Goal: Register for event/course

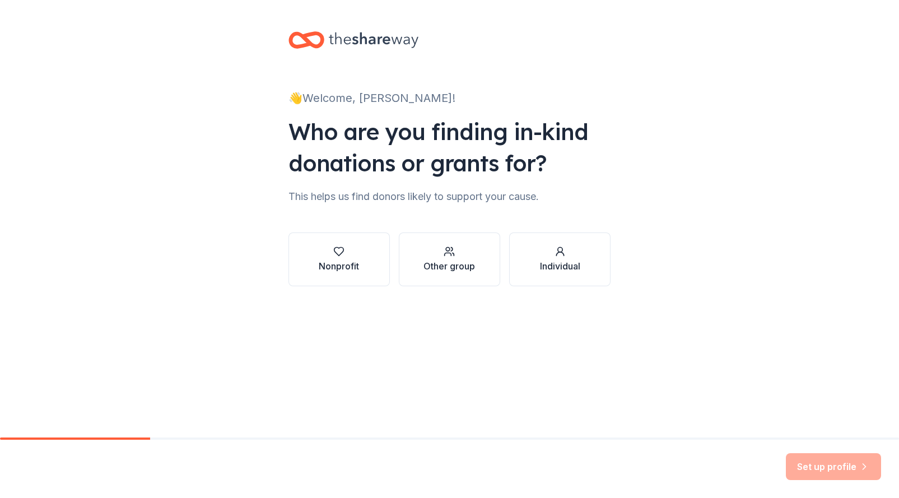
click at [476, 266] on button "Other group" at bounding box center [449, 259] width 101 height 54
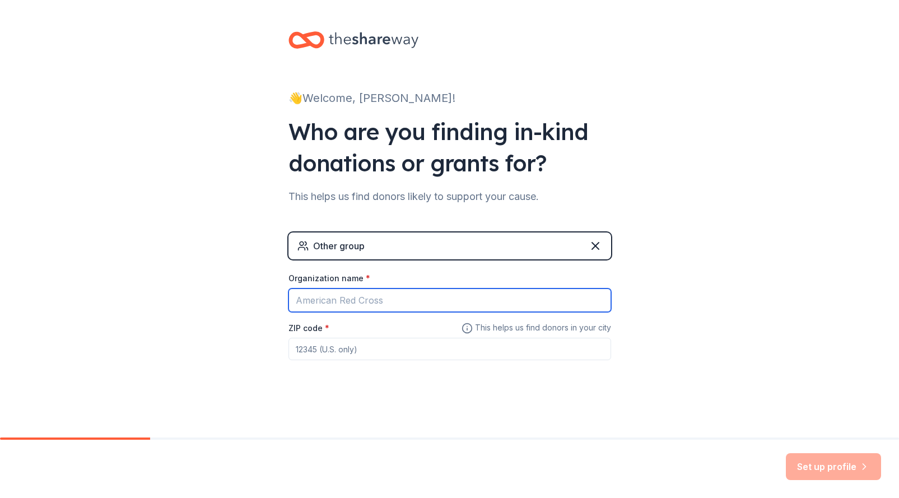
click at [425, 300] on input "Organization name *" at bounding box center [449, 300] width 322 height 24
drag, startPoint x: 338, startPoint y: 300, endPoint x: 319, endPoint y: 299, distance: 19.0
click at [319, 299] on input "BLSS Fall Retreat" at bounding box center [449, 300] width 322 height 24
click at [373, 302] on input "BLSS Retreat" at bounding box center [449, 300] width 322 height 24
type input "BLSS Retreats"
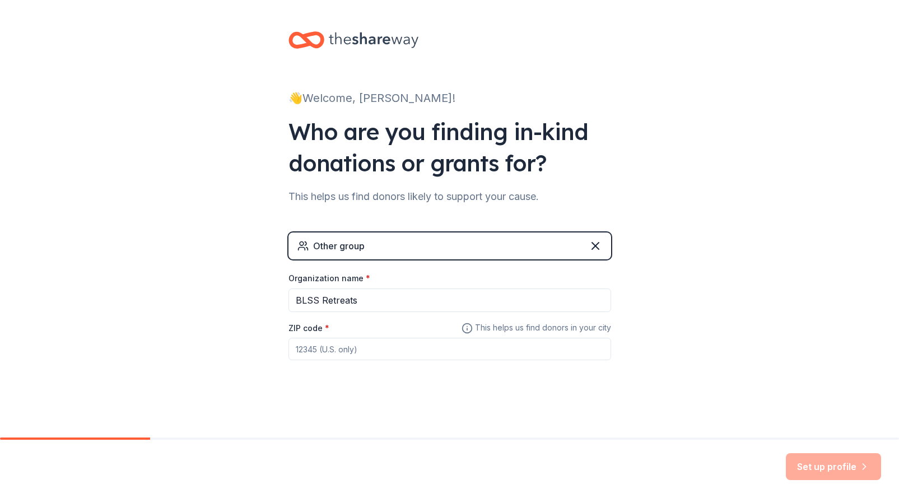
click at [354, 361] on div "Other group Organization name * BLSS Retreats ZIP code * This helps us find don…" at bounding box center [449, 307] width 322 height 150
click at [359, 353] on input "ZIP code *" at bounding box center [449, 349] width 322 height 22
type input "19125"
click at [842, 469] on button "Set up profile" at bounding box center [832, 466] width 95 height 27
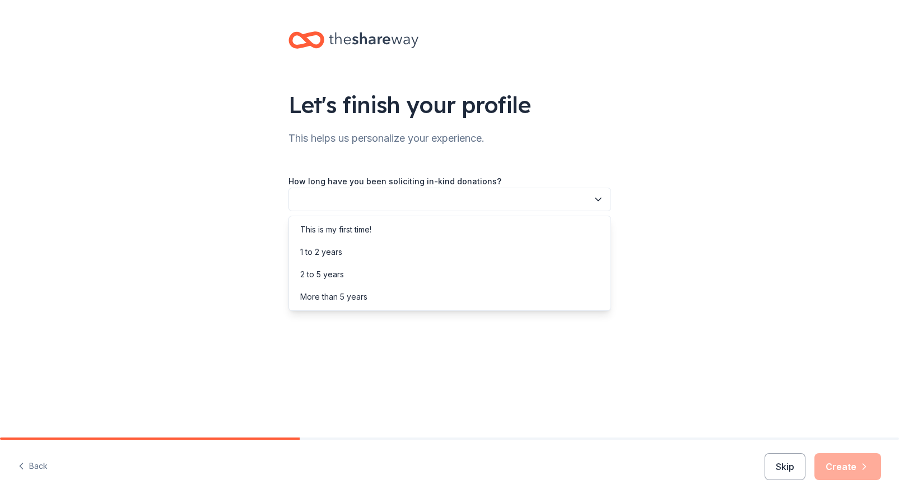
click at [572, 200] on button "button" at bounding box center [449, 200] width 322 height 24
click at [498, 229] on div "This is my first time!" at bounding box center [449, 229] width 317 height 22
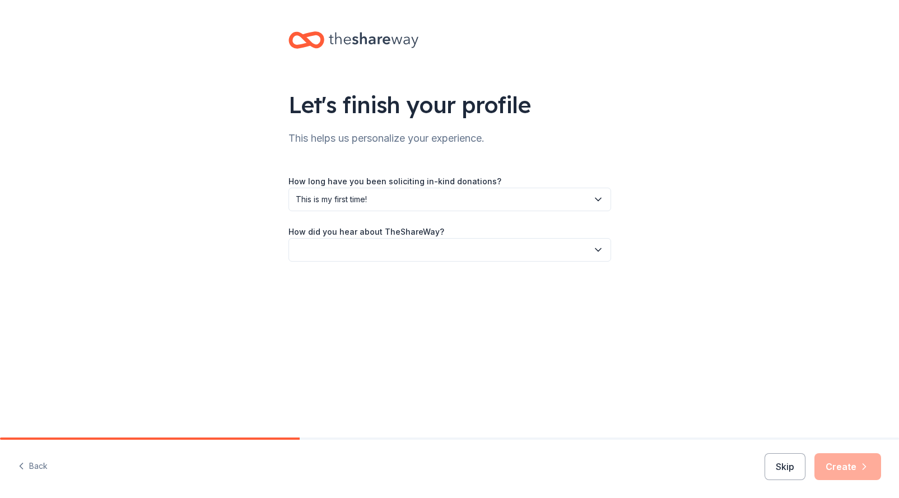
click at [465, 252] on button "button" at bounding box center [449, 250] width 322 height 24
click at [442, 279] on div "Friend or colleague" at bounding box center [449, 280] width 317 height 22
click at [854, 470] on button "Create" at bounding box center [847, 466] width 67 height 27
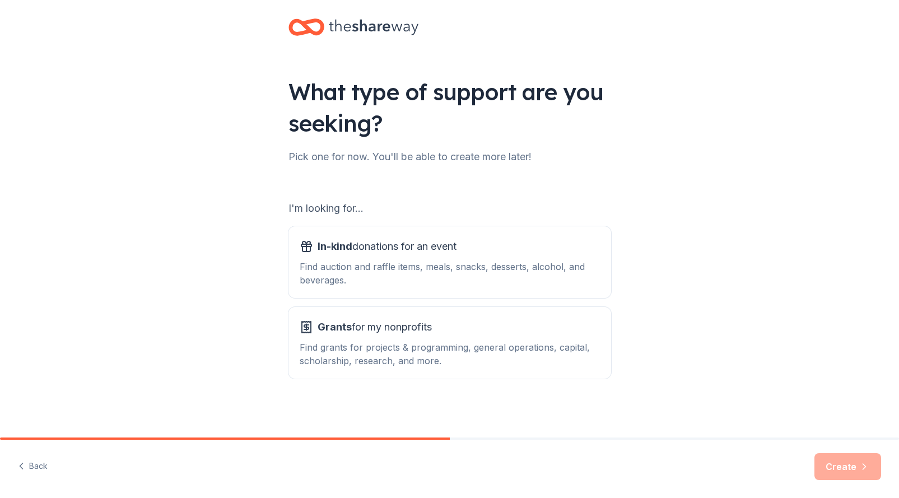
scroll to position [15, 0]
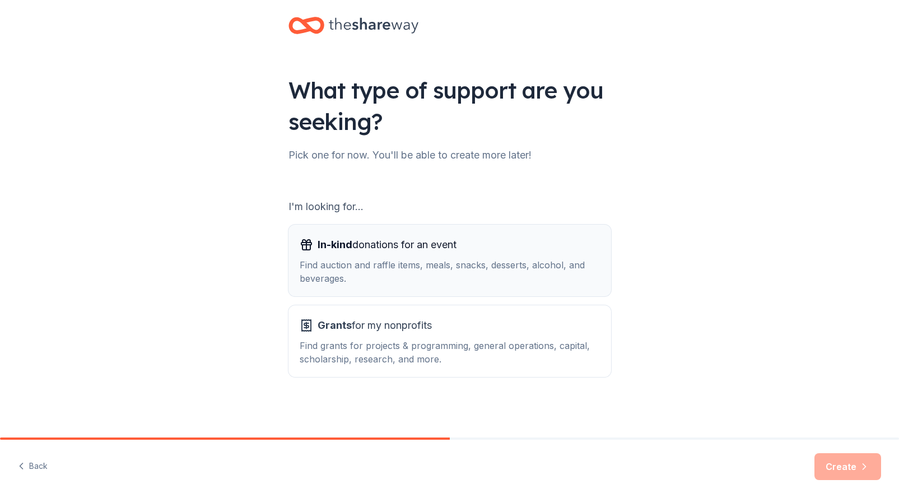
click at [560, 252] on div "In-kind donations for an event" at bounding box center [450, 245] width 300 height 18
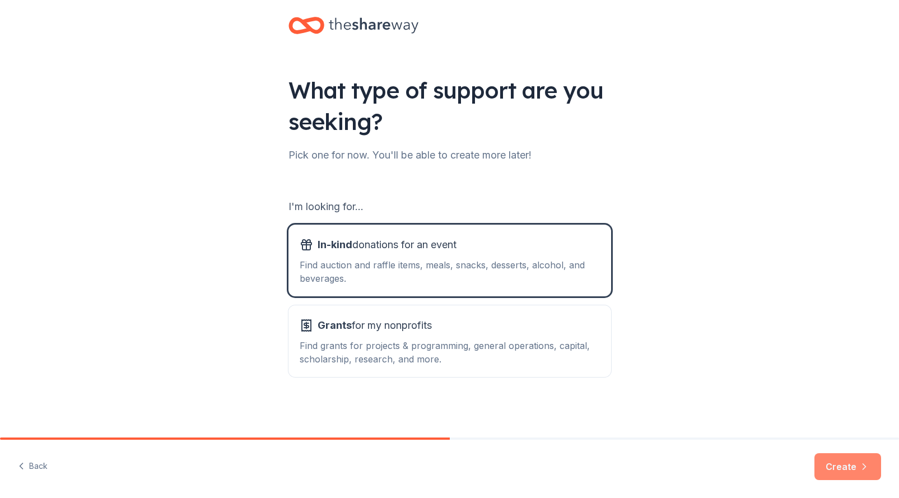
click at [860, 473] on button "Create" at bounding box center [847, 466] width 67 height 27
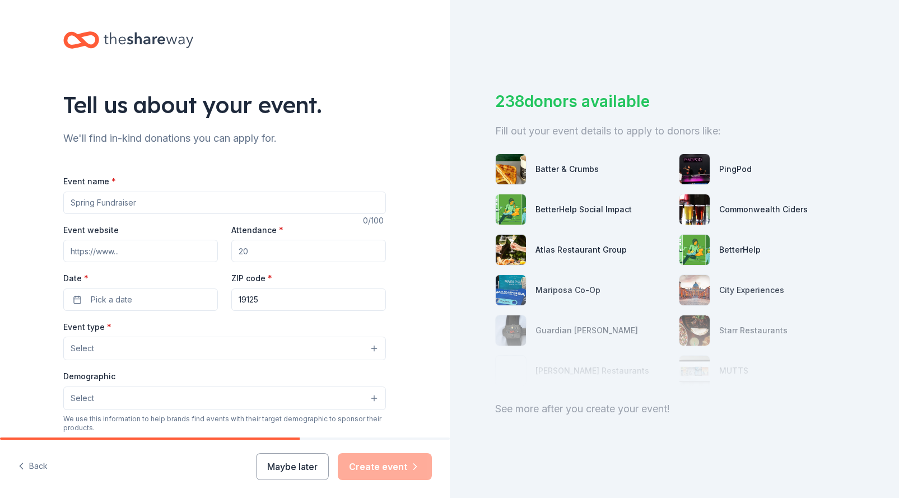
click at [253, 207] on input "Event name *" at bounding box center [224, 202] width 322 height 22
type input "Blss Retreats"
click at [283, 251] on input "Attendance *" at bounding box center [308, 251] width 155 height 22
type input "20"
click at [106, 303] on span "Pick a date" at bounding box center [111, 299] width 41 height 13
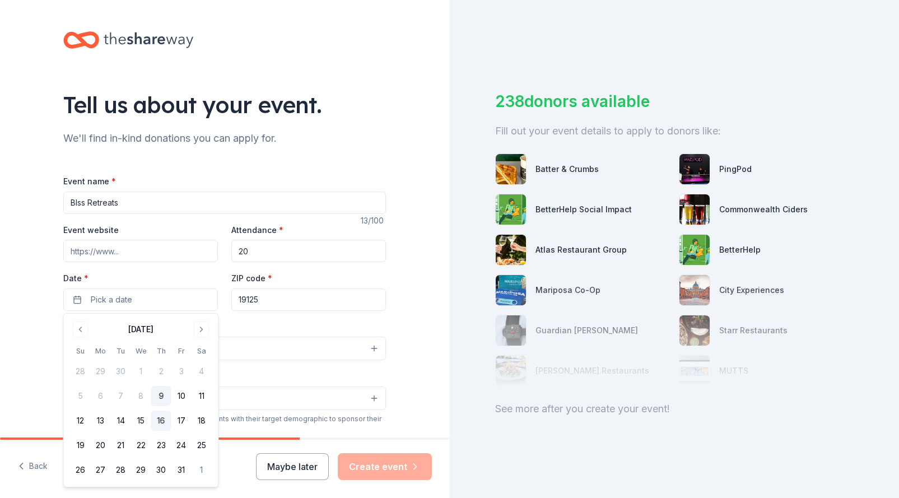
click at [163, 422] on button "16" at bounding box center [161, 420] width 20 height 20
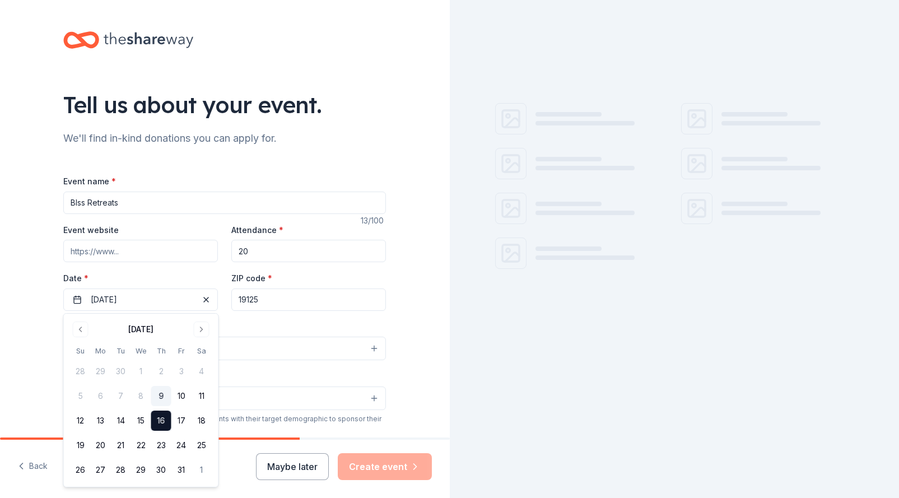
click at [155, 255] on input "Event website" at bounding box center [140, 251] width 155 height 22
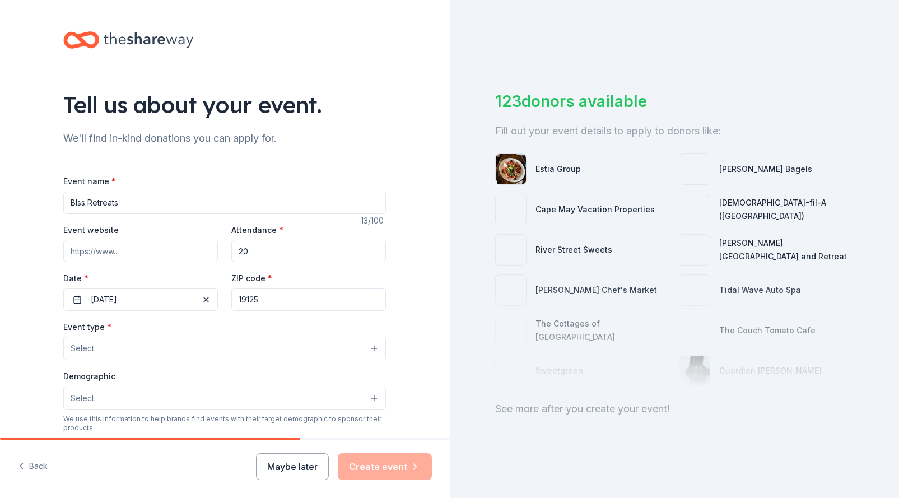
type input "[URL][DOMAIN_NAME]"
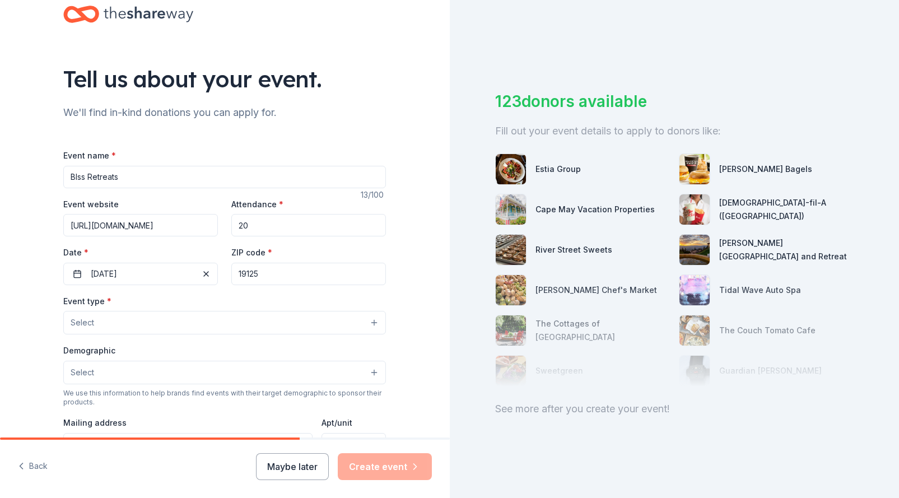
scroll to position [29, 0]
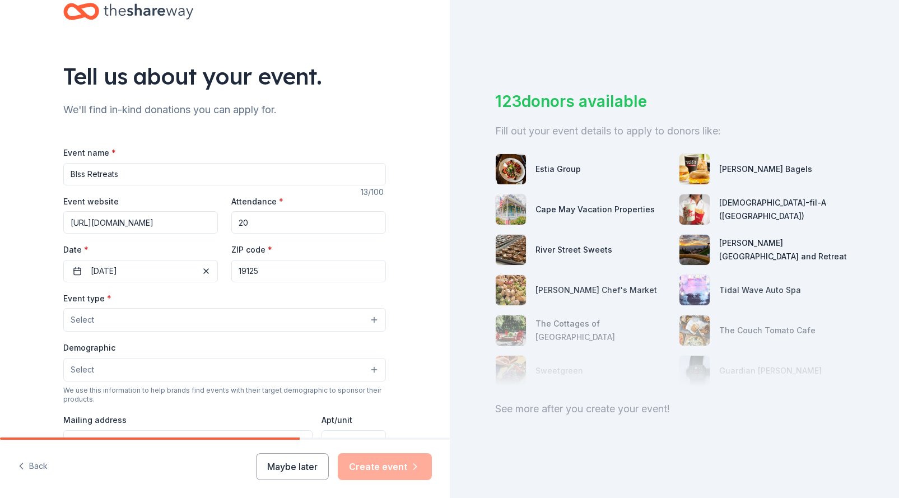
click at [147, 314] on button "Select" at bounding box center [224, 320] width 322 height 24
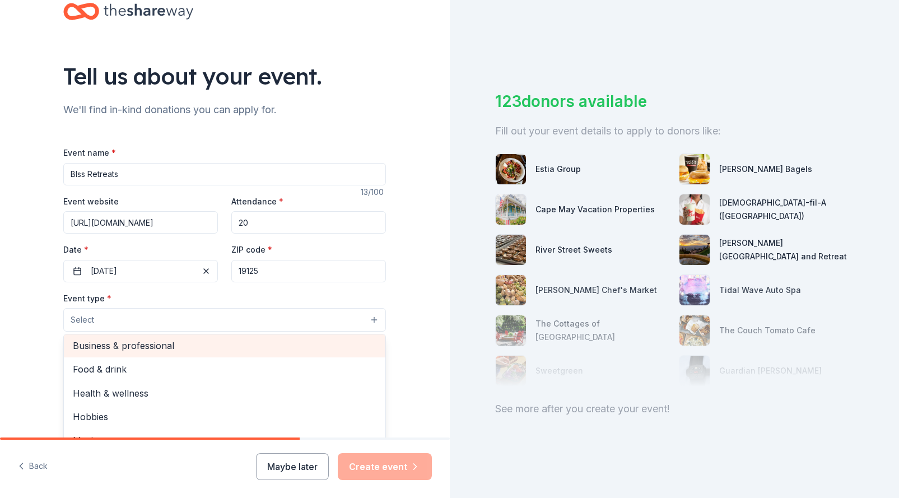
scroll to position [37, 0]
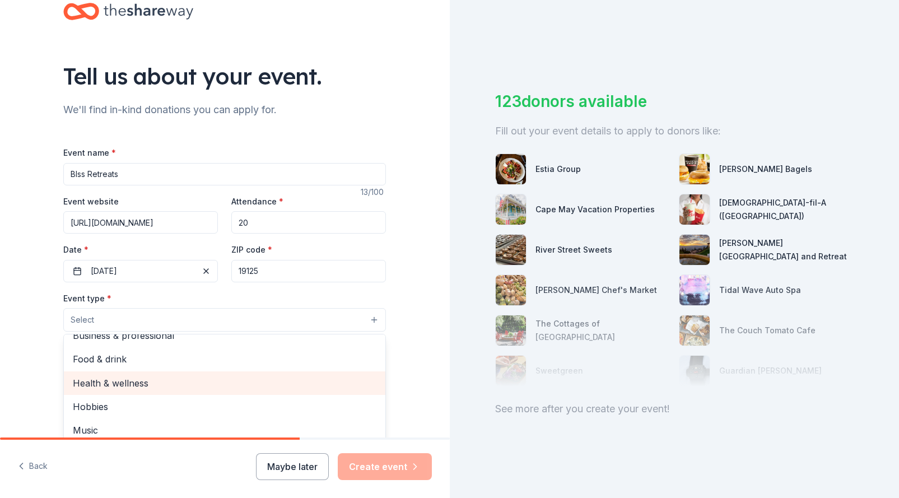
click at [124, 380] on span "Health & wellness" at bounding box center [224, 383] width 303 height 15
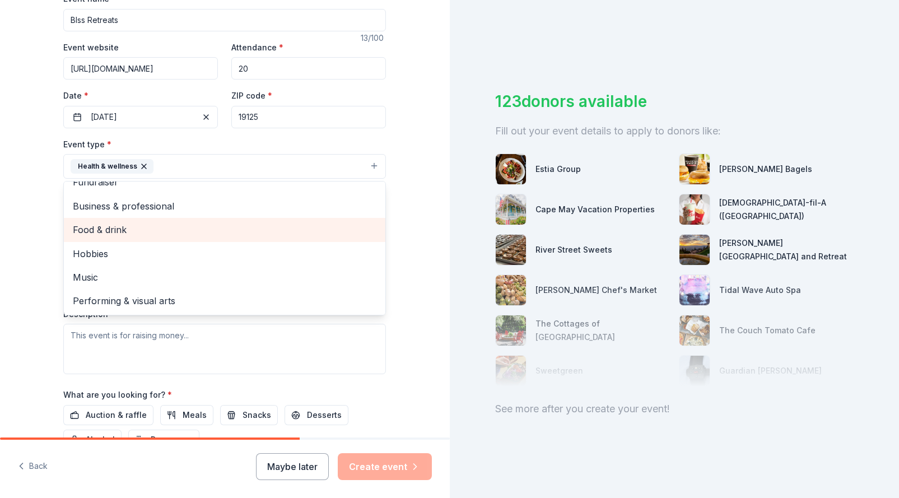
scroll to position [184, 0]
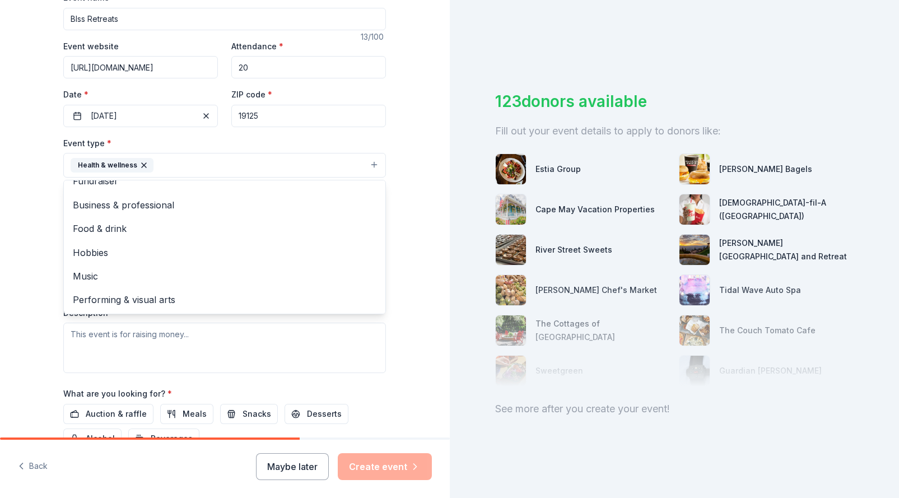
click at [40, 313] on div "Tell us about your event. We'll find in-kind donations you can apply for. Event…" at bounding box center [225, 189] width 450 height 746
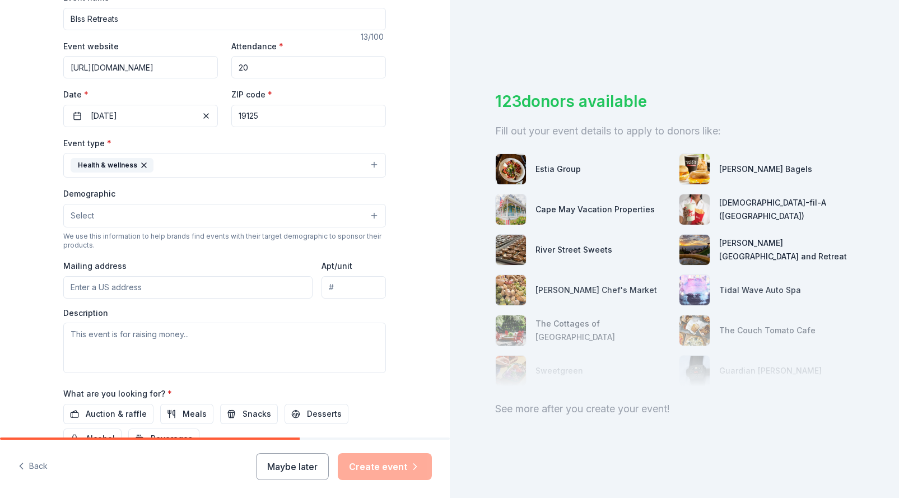
click at [125, 217] on button "Select" at bounding box center [224, 216] width 322 height 24
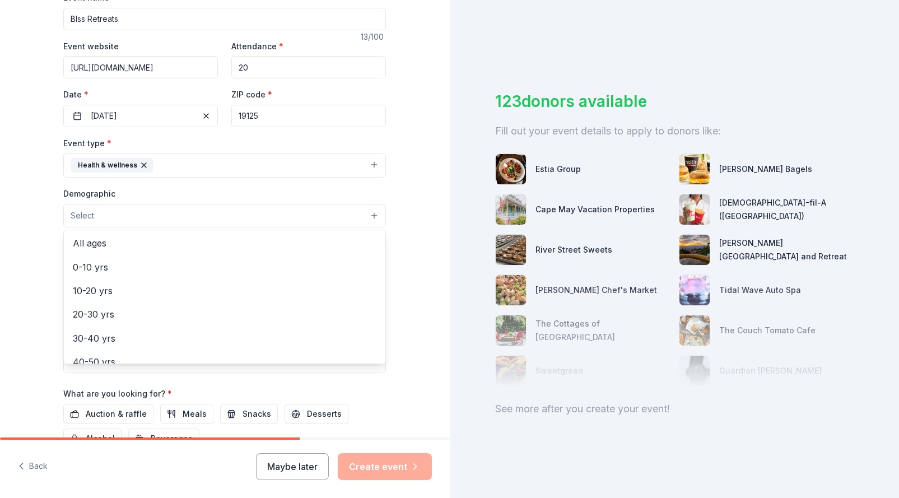
scroll to position [0, 0]
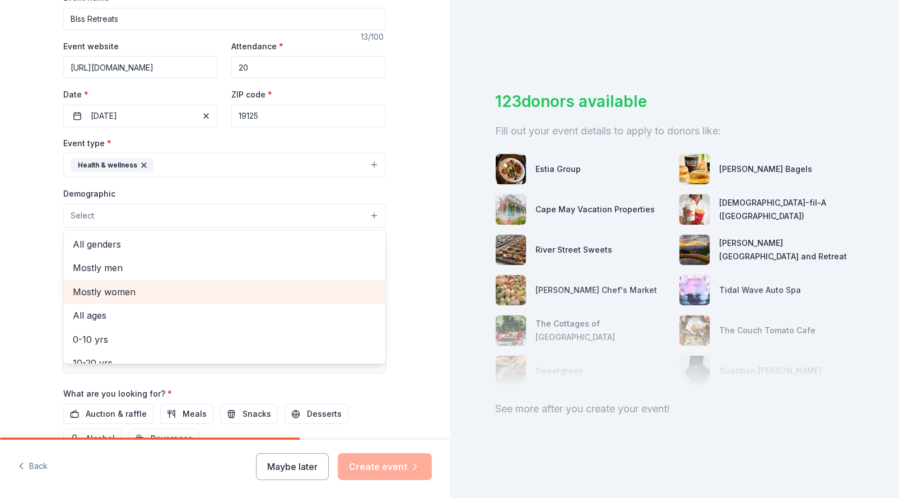
click at [113, 292] on span "Mostly women" at bounding box center [224, 291] width 303 height 15
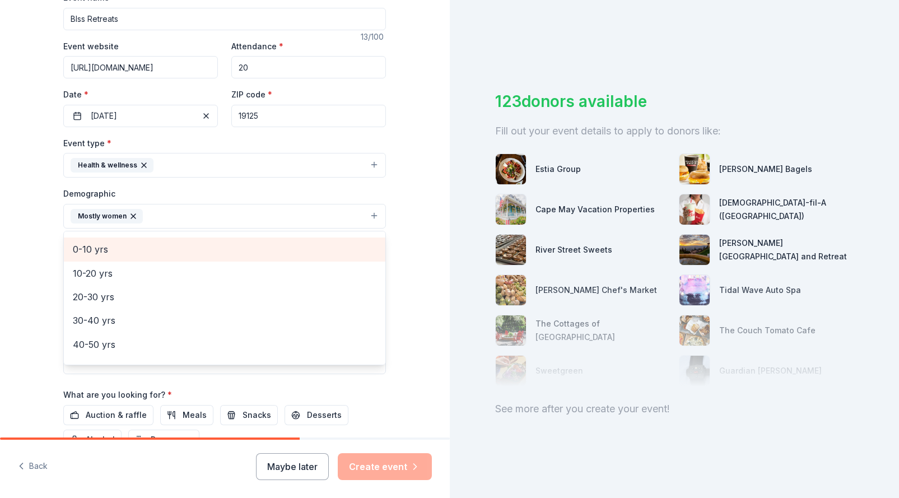
scroll to position [78, 0]
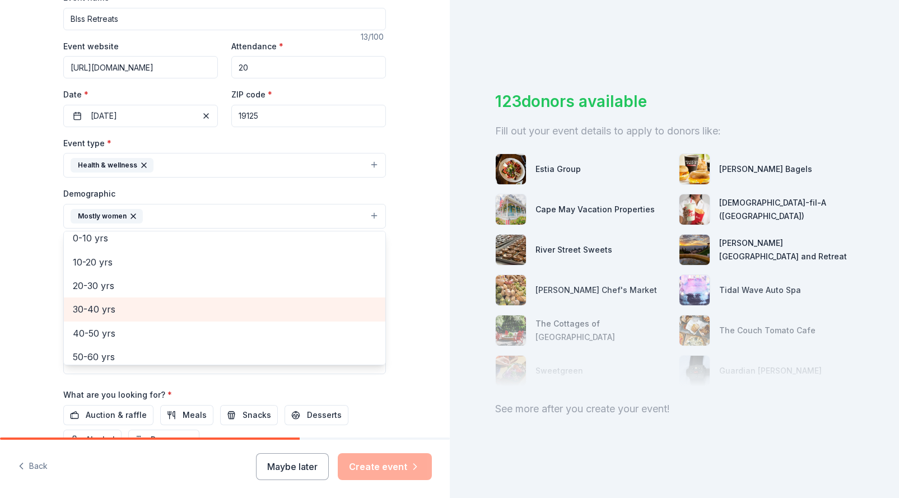
click at [121, 314] on span "30-40 yrs" at bounding box center [224, 309] width 303 height 15
click at [124, 311] on span "40-50 yrs" at bounding box center [224, 309] width 303 height 15
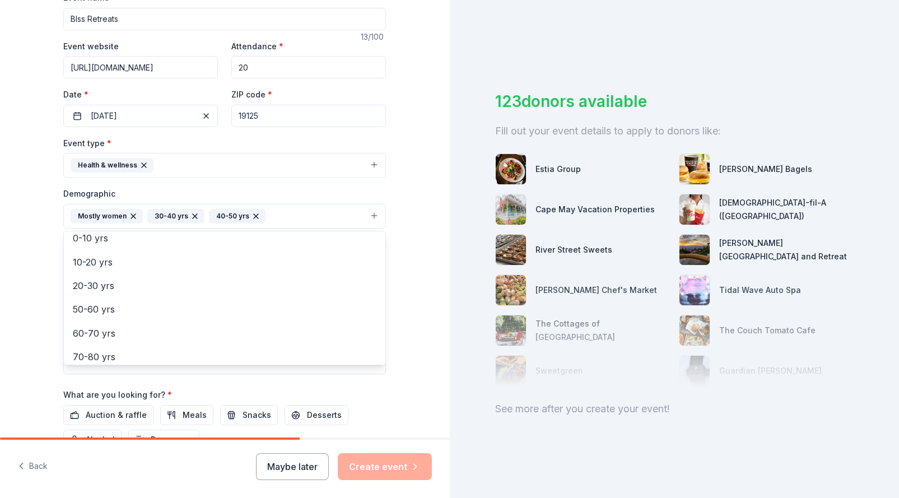
click at [32, 307] on div "Tell us about your event. We'll find in-kind donations you can apply for. Event…" at bounding box center [225, 189] width 450 height 747
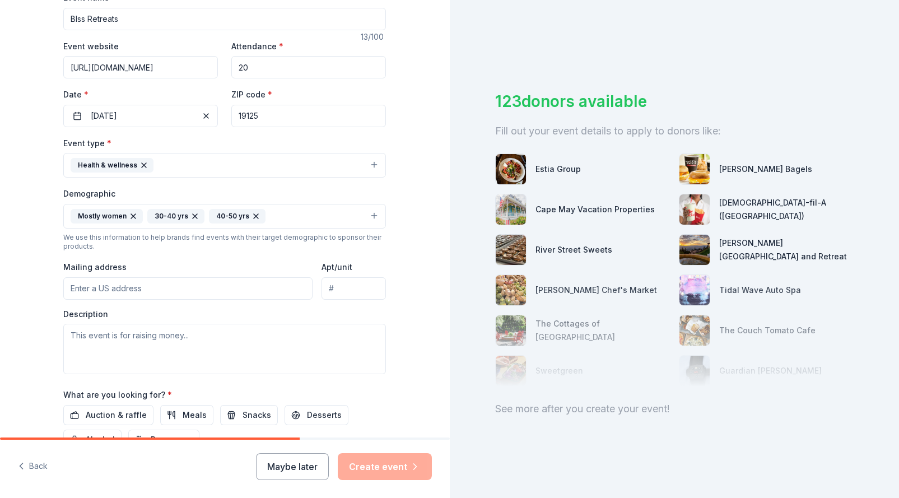
click at [104, 292] on input "Mailing address" at bounding box center [187, 288] width 249 height 22
type input "[STREET_ADDRESS][PERSON_NAME]"
type input "19125"
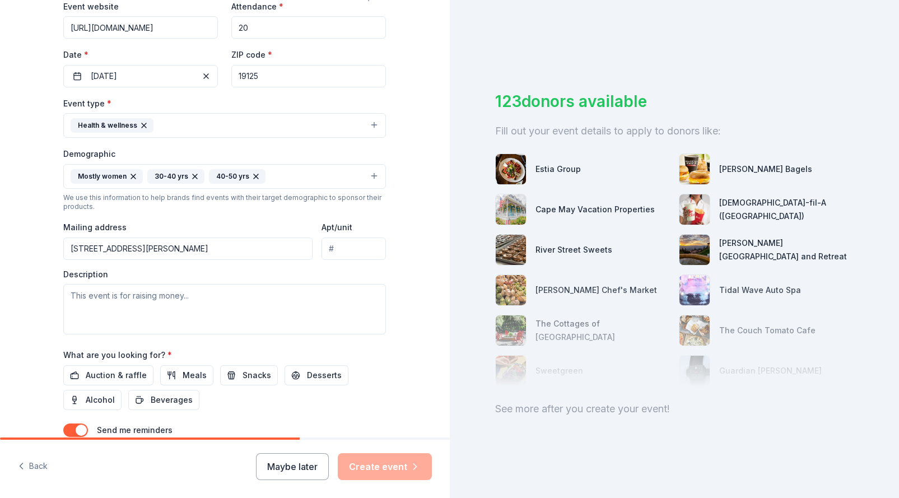
scroll to position [224, 0]
click at [269, 315] on textarea at bounding box center [224, 308] width 322 height 50
paste textarea "Blss Retreats is designed for women who prioritize, invest in their wellbeing, …"
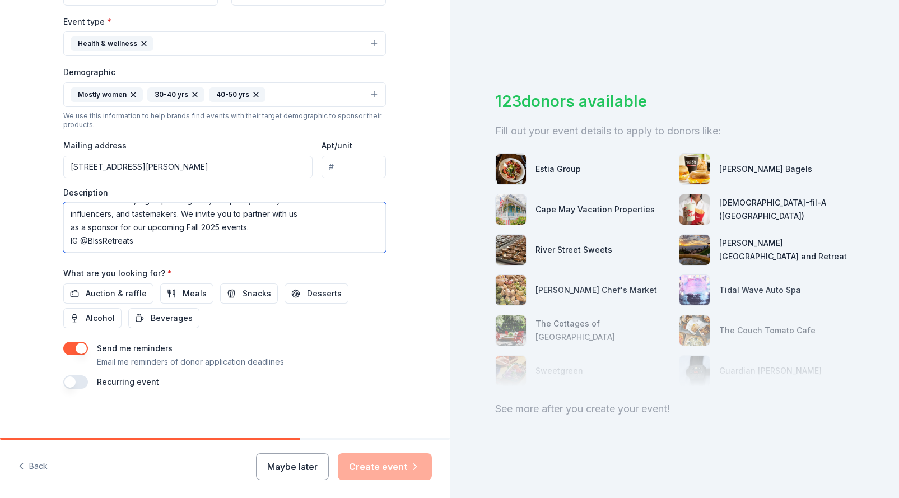
scroll to position [310, 0]
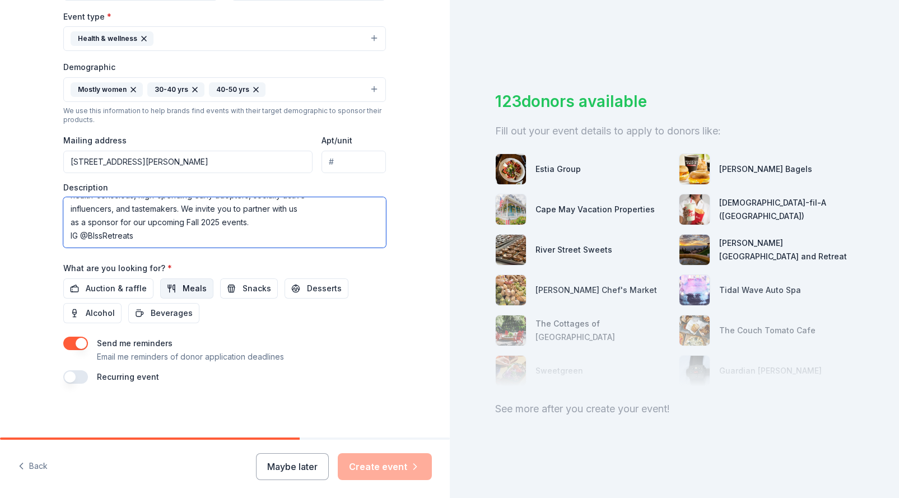
type textarea "Blss Retreats is designed for women who prioritize, invest in their wellbeing, …"
click at [194, 286] on span "Meals" at bounding box center [195, 288] width 24 height 13
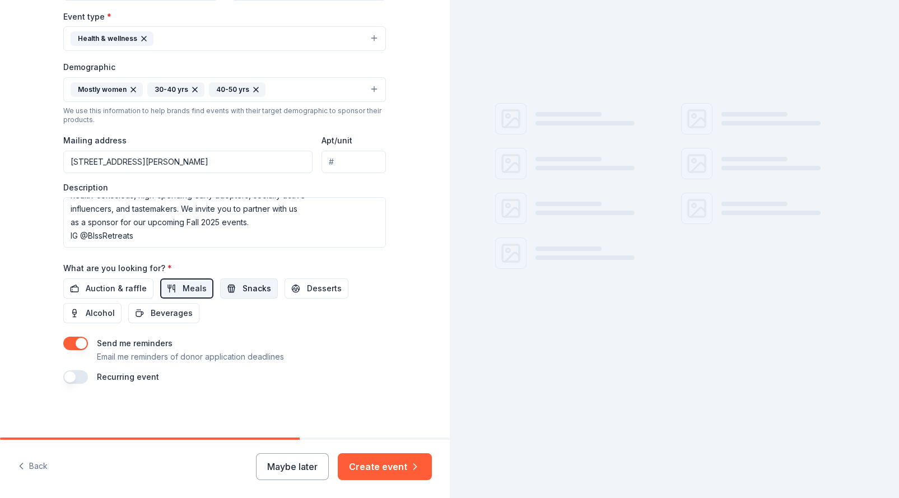
click at [235, 287] on button "Snacks" at bounding box center [249, 288] width 58 height 20
click at [299, 285] on button "Desserts" at bounding box center [316, 288] width 64 height 20
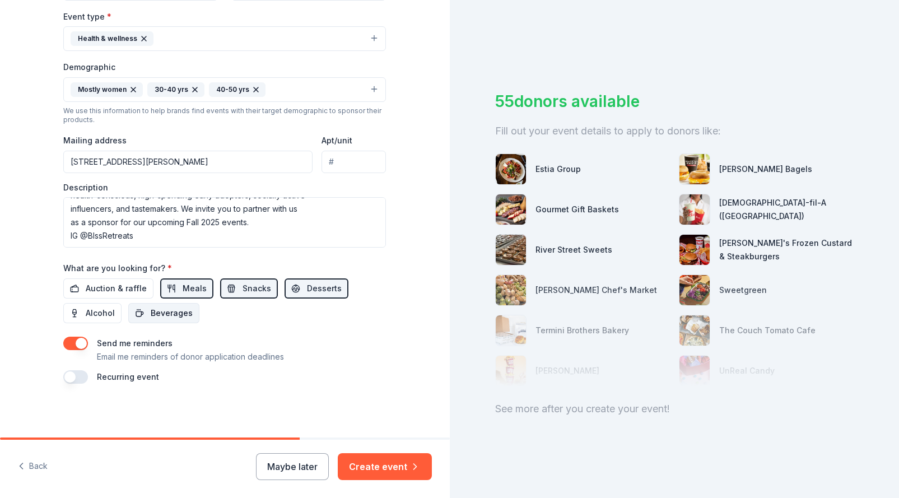
click at [166, 315] on span "Beverages" at bounding box center [172, 312] width 42 height 13
click at [79, 342] on button "button" at bounding box center [75, 342] width 25 height 13
click at [380, 460] on button "Create event" at bounding box center [385, 466] width 94 height 27
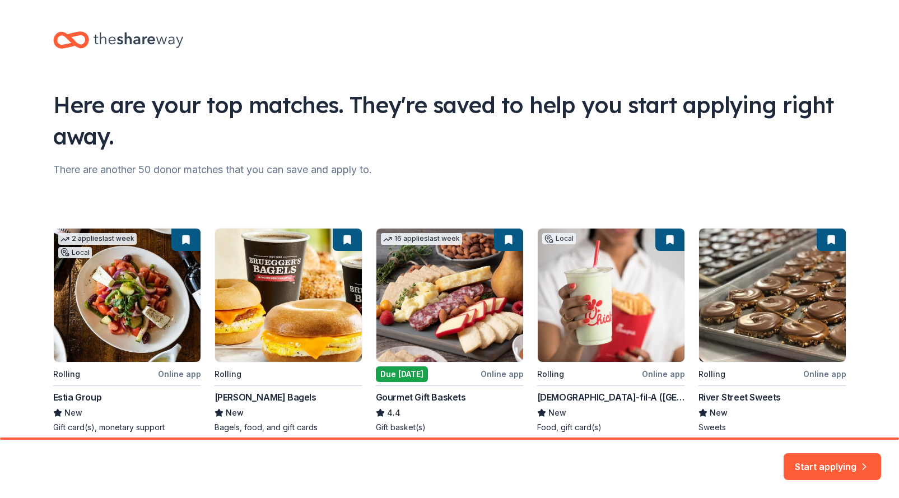
scroll to position [49, 0]
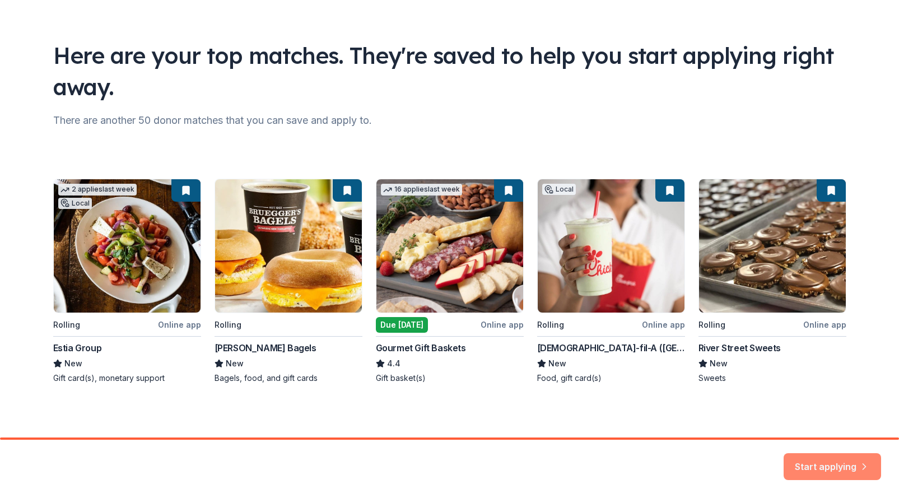
click at [809, 467] on button "Start applying" at bounding box center [831, 460] width 97 height 27
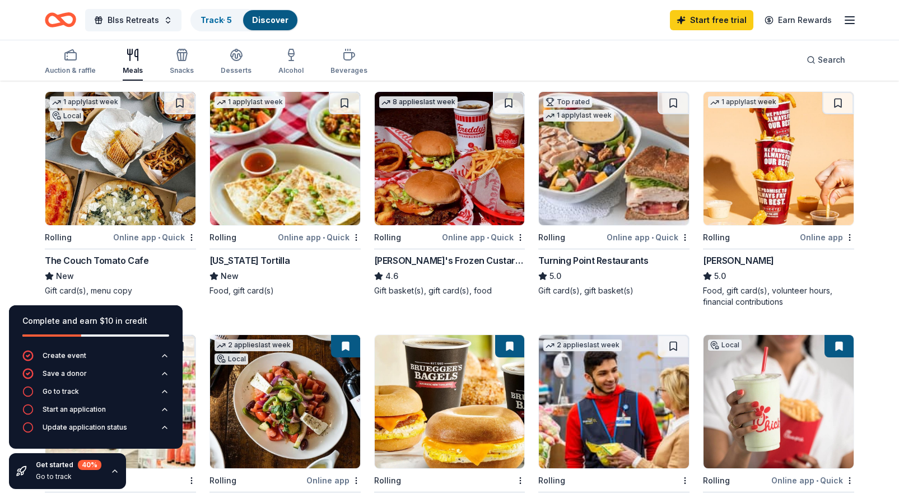
scroll to position [8, 0]
